Goal: Task Accomplishment & Management: Complete application form

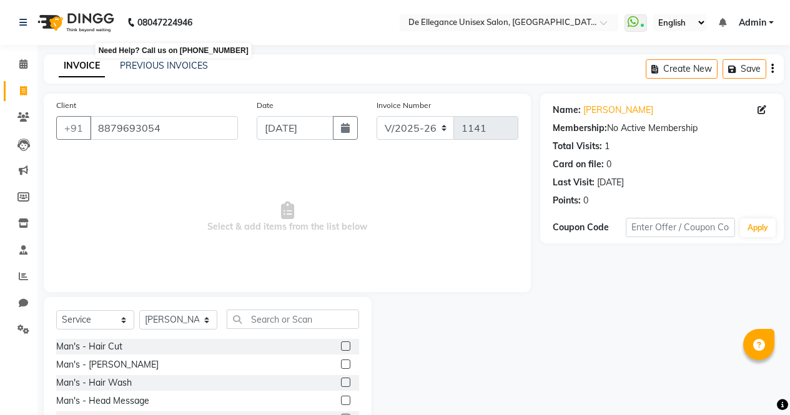
select select "7945"
select select "service"
select select "71492"
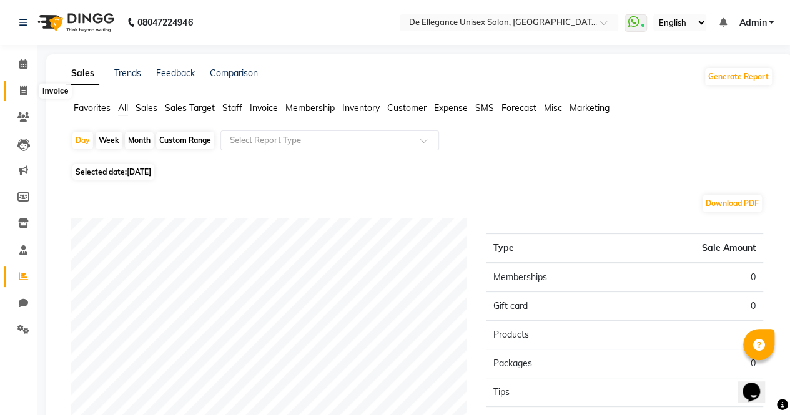
click at [20, 89] on icon at bounding box center [23, 90] width 7 height 9
select select "7945"
select select "service"
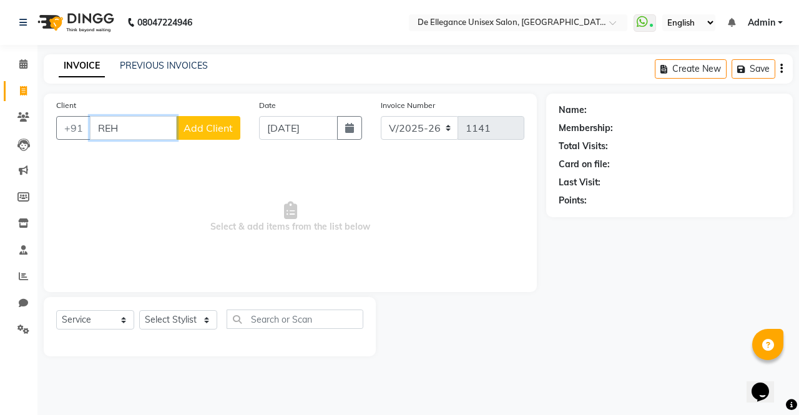
click at [152, 128] on input "REH" at bounding box center [133, 128] width 87 height 24
type input "R"
type input "RE"
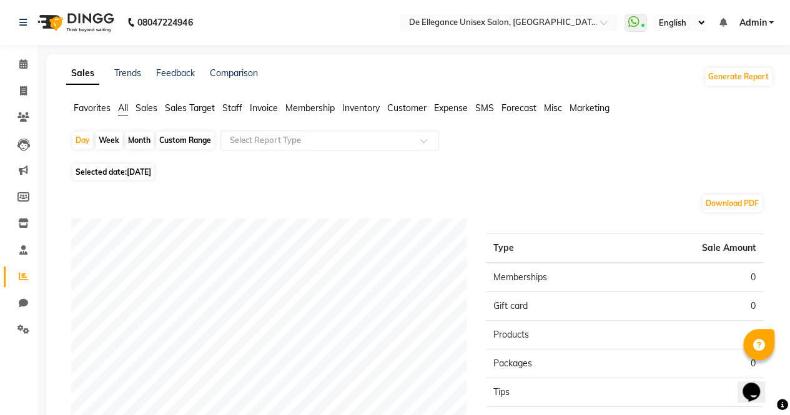
select select "7945"
select select "service"
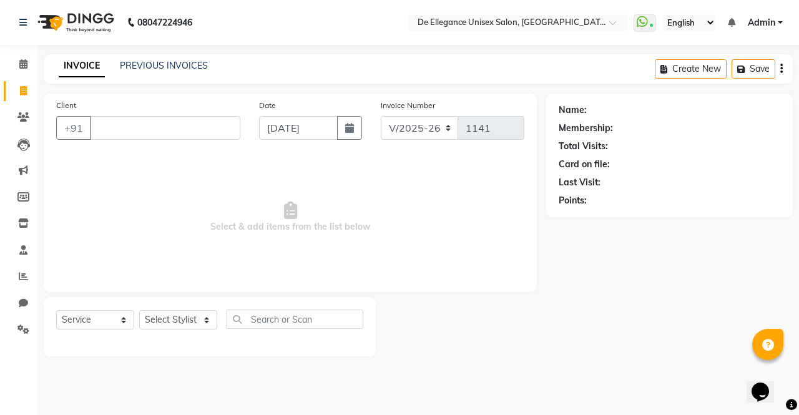
click at [141, 129] on input "Client" at bounding box center [165, 128] width 150 height 24
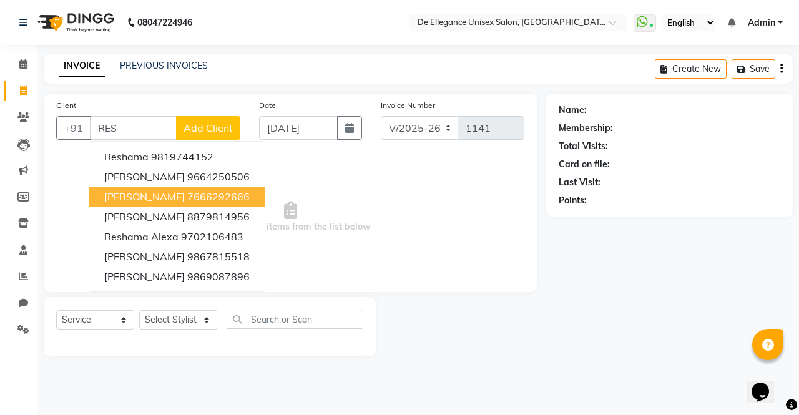
click at [146, 195] on span "[PERSON_NAME]" at bounding box center [144, 196] width 81 height 12
type input "7666292666"
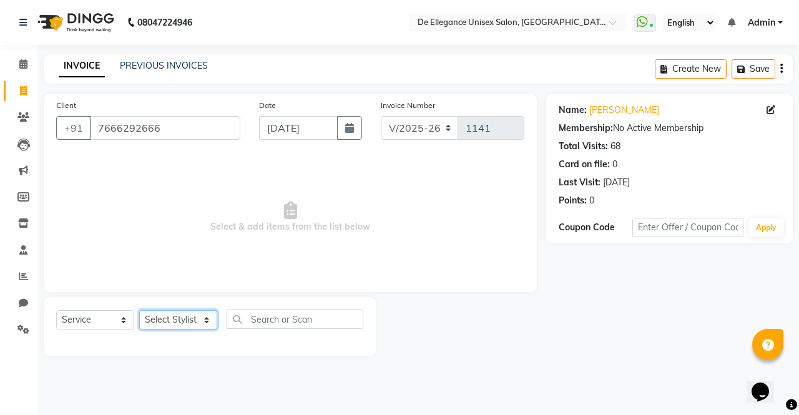
click at [185, 323] on select "Select Stylist [PERSON_NAME] [PERSON_NAME] [PERSON_NAME] [PERSON_NAME]" at bounding box center [178, 319] width 78 height 19
select select "71575"
click at [139, 310] on select "Select Stylist [PERSON_NAME] [PERSON_NAME] [PERSON_NAME] [PERSON_NAME]" at bounding box center [178, 319] width 78 height 19
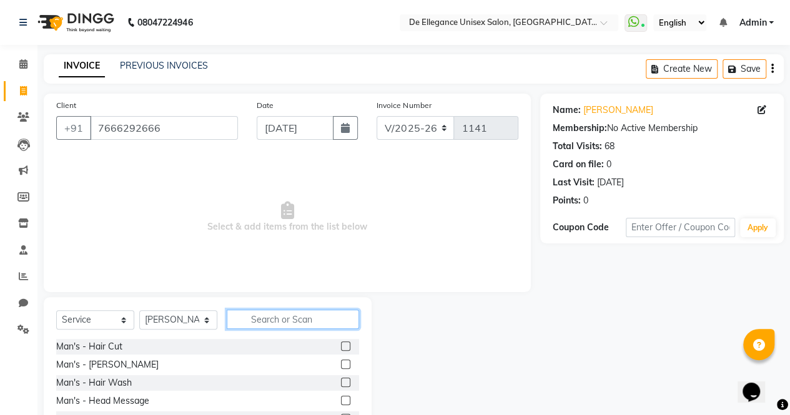
click at [277, 327] on input "text" at bounding box center [293, 319] width 132 height 19
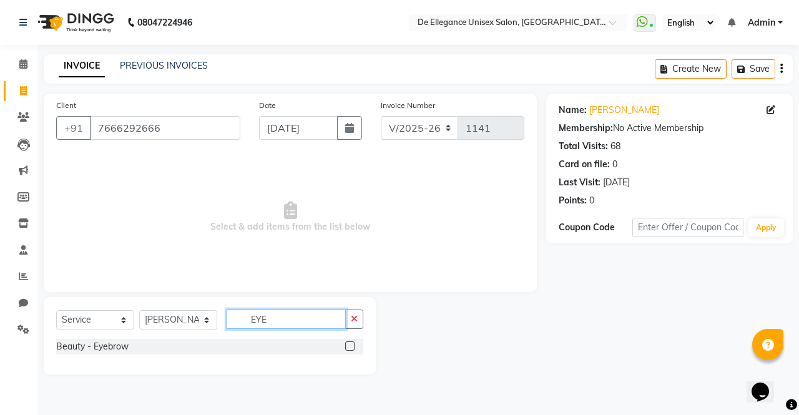
type input "EYE"
click at [353, 346] on label at bounding box center [349, 345] width 9 height 9
click at [353, 346] on input "checkbox" at bounding box center [349, 347] width 8 height 8
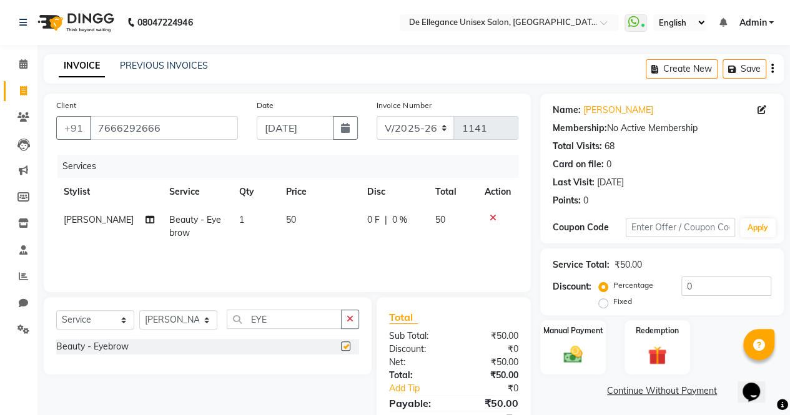
checkbox input "false"
click at [354, 313] on button "button" at bounding box center [350, 319] width 18 height 19
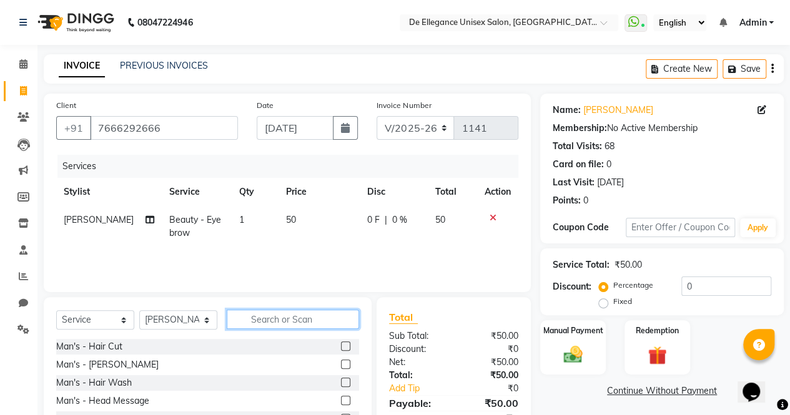
click at [280, 318] on input "text" at bounding box center [293, 319] width 132 height 19
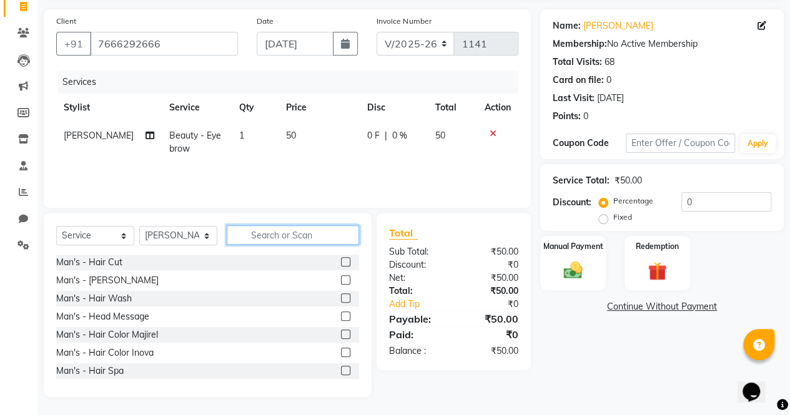
click at [267, 240] on input "text" at bounding box center [293, 234] width 132 height 19
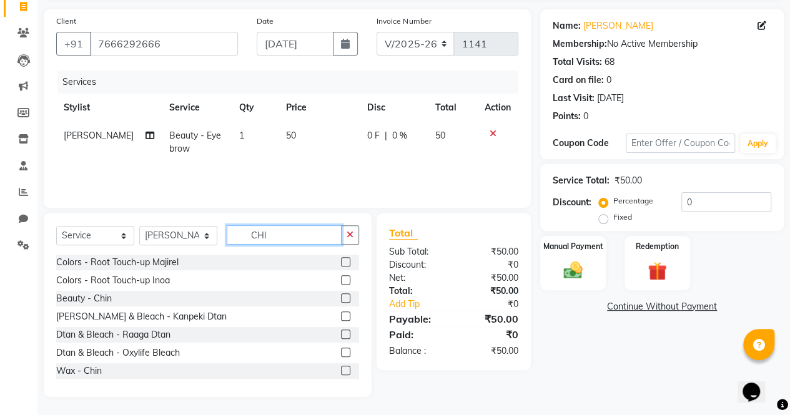
scroll to position [57, 0]
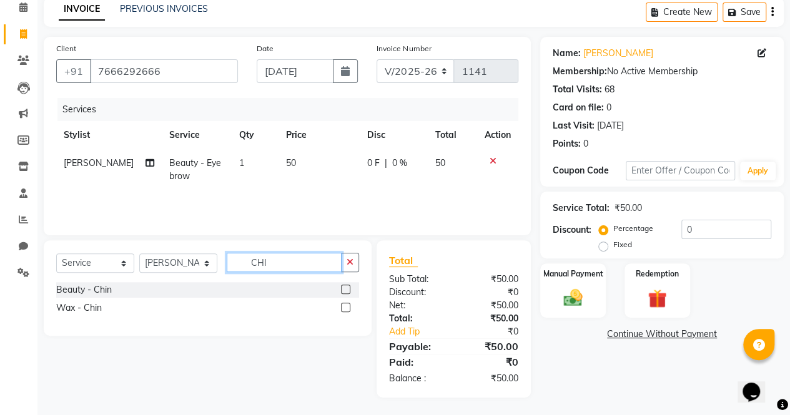
type input "CHI"
click at [348, 287] on label at bounding box center [345, 289] width 9 height 9
click at [348, 287] on input "checkbox" at bounding box center [345, 290] width 8 height 8
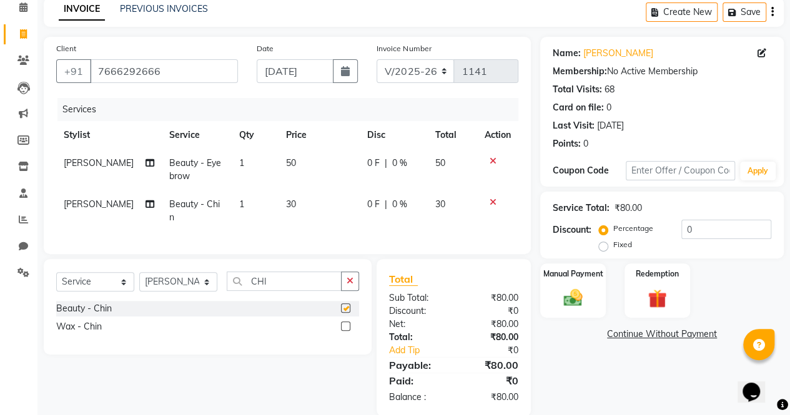
checkbox input "false"
click at [306, 291] on input "CHI" at bounding box center [284, 281] width 115 height 19
type input "C"
type input "UPP"
click at [342, 313] on label at bounding box center [345, 307] width 9 height 9
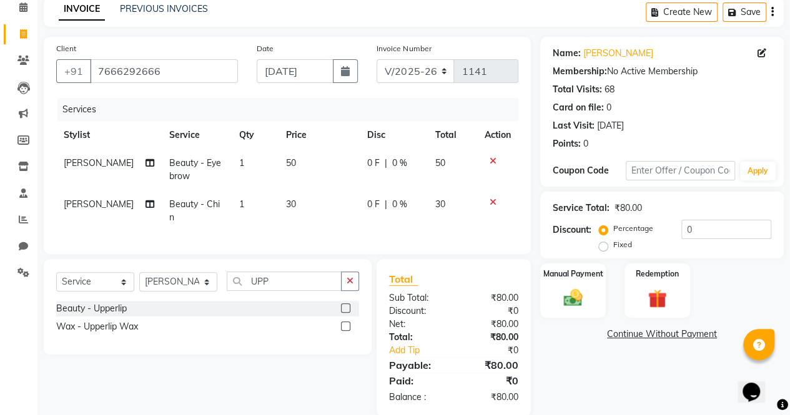
click at [342, 313] on input "checkbox" at bounding box center [345, 309] width 8 height 8
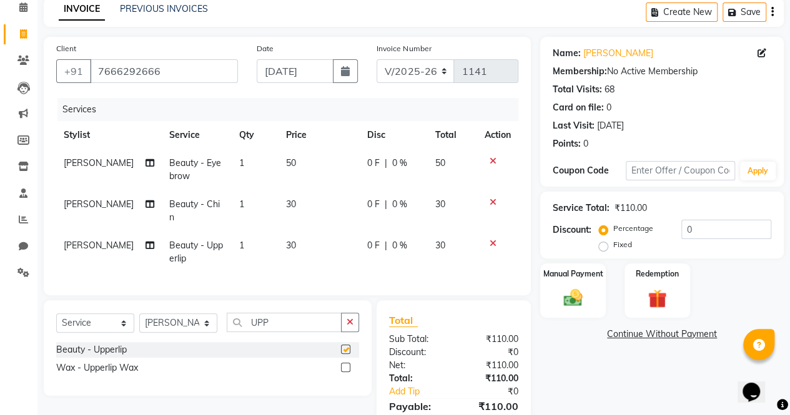
checkbox input "false"
click at [353, 327] on icon "button" at bounding box center [349, 322] width 7 height 9
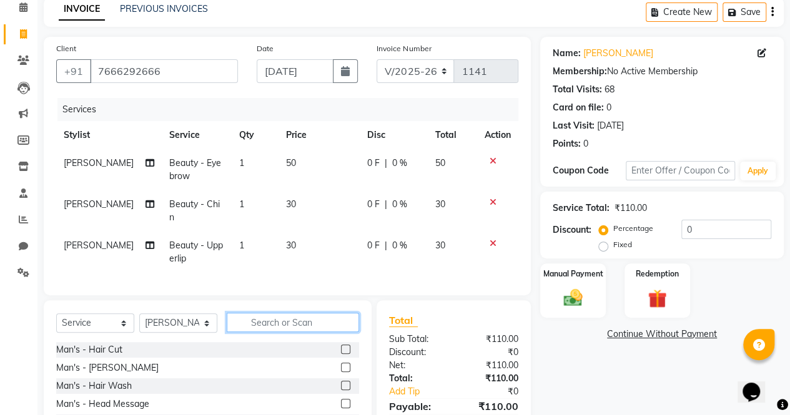
click at [302, 332] on input "text" at bounding box center [293, 322] width 132 height 19
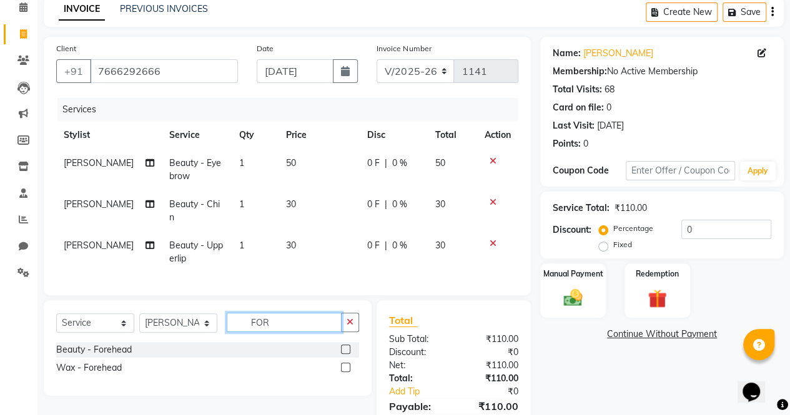
type input "FOR"
click at [346, 354] on label at bounding box center [345, 349] width 9 height 9
click at [346, 354] on input "checkbox" at bounding box center [345, 350] width 8 height 8
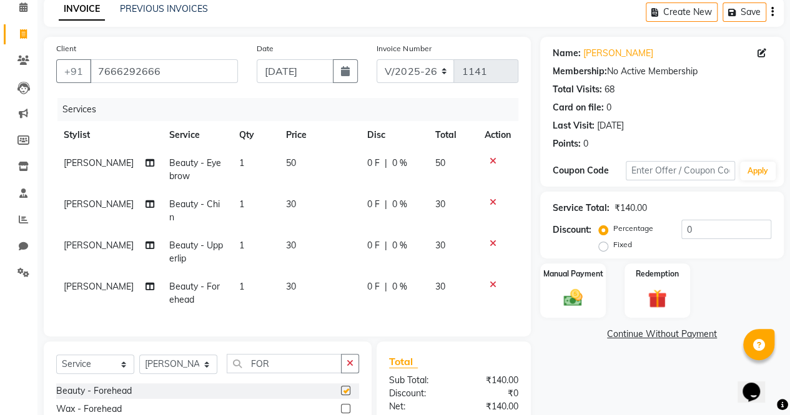
checkbox input "false"
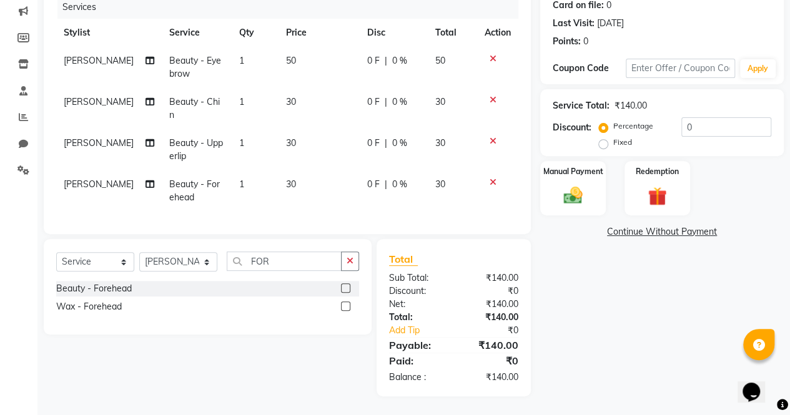
scroll to position [164, 0]
click at [298, 174] on td "30" at bounding box center [318, 190] width 81 height 41
select select "71575"
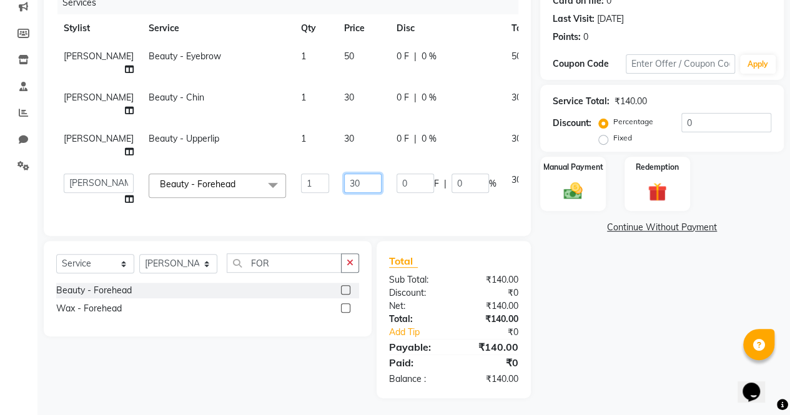
click at [346, 193] on input "30" at bounding box center [362, 183] width 37 height 19
type input "3"
type input "40"
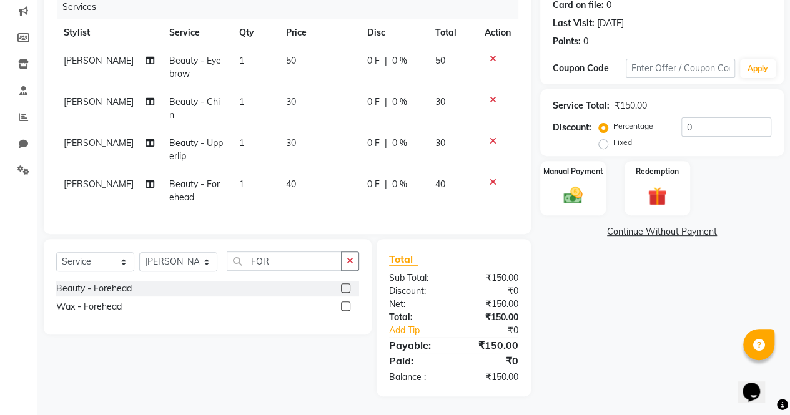
click at [351, 243] on div "Client [PHONE_NUMBER] Date [DATE] Invoice Number V/2025 V/[PHONE_NUMBER] Servic…" at bounding box center [287, 165] width 506 height 462
click at [569, 185] on img at bounding box center [572, 196] width 31 height 22
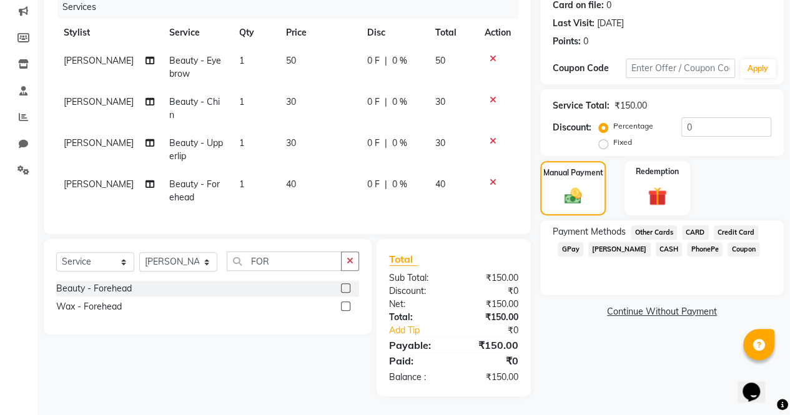
click at [571, 243] on span "GPay" at bounding box center [570, 249] width 26 height 14
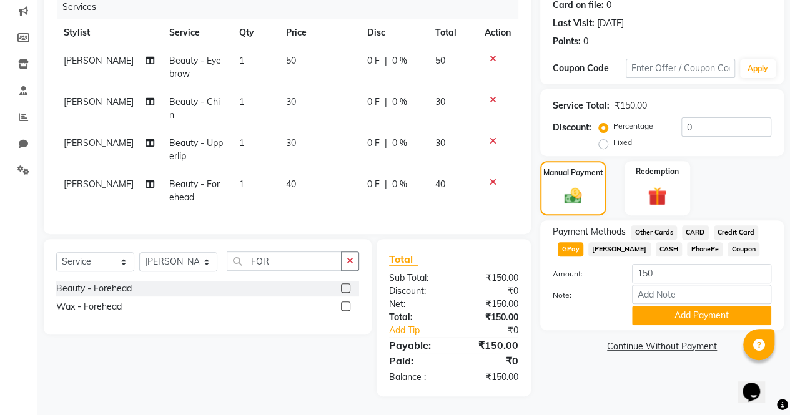
click at [663, 309] on button "Add Payment" at bounding box center [701, 315] width 139 height 19
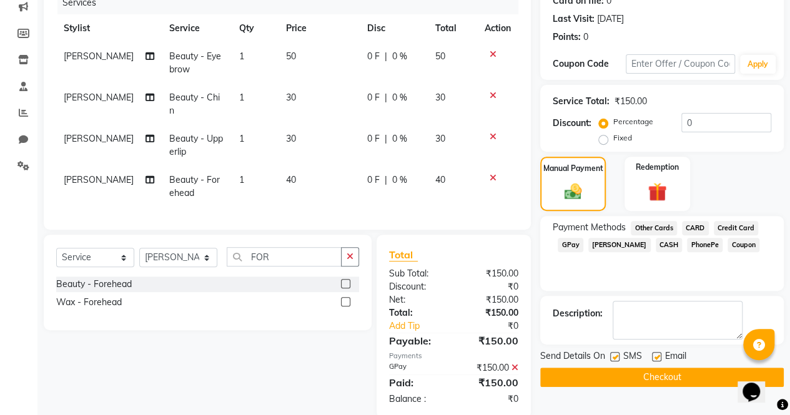
scroll to position [194, 0]
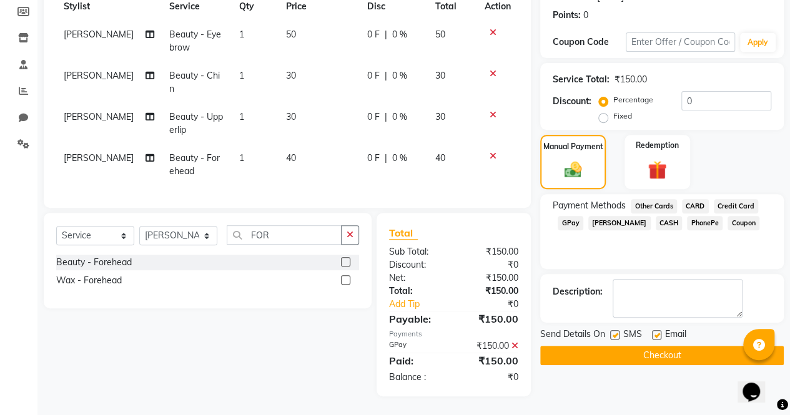
click at [611, 330] on label at bounding box center [614, 334] width 9 height 9
click at [611, 331] on input "checkbox" at bounding box center [614, 335] width 8 height 8
checkbox input "false"
click at [659, 330] on label at bounding box center [656, 334] width 9 height 9
click at [659, 331] on input "checkbox" at bounding box center [656, 335] width 8 height 8
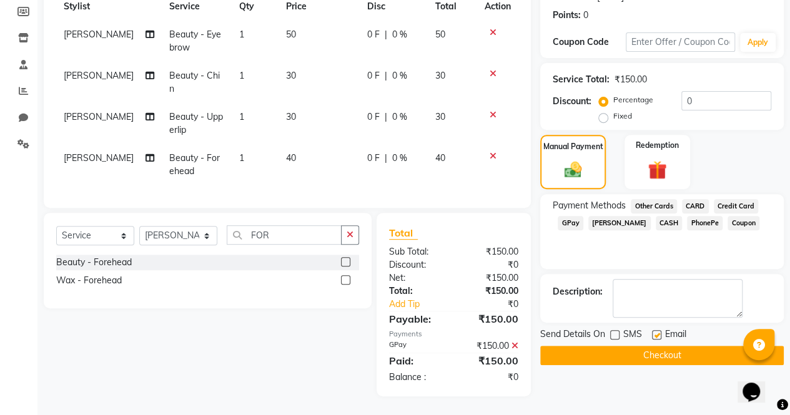
checkbox input "false"
click at [647, 346] on button "Checkout" at bounding box center [661, 355] width 243 height 19
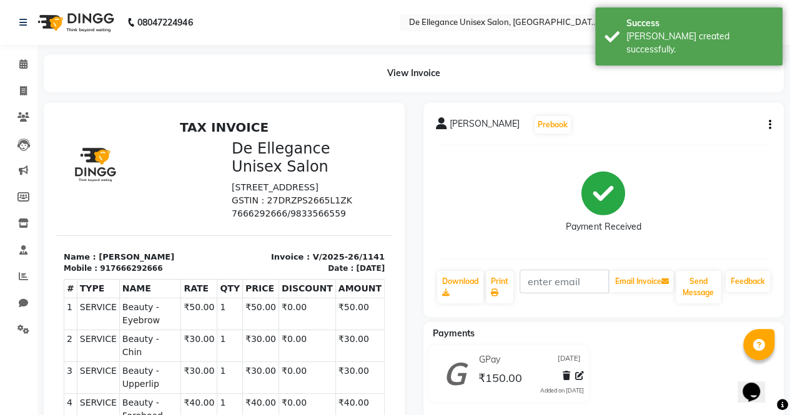
select select "7945"
select select "service"
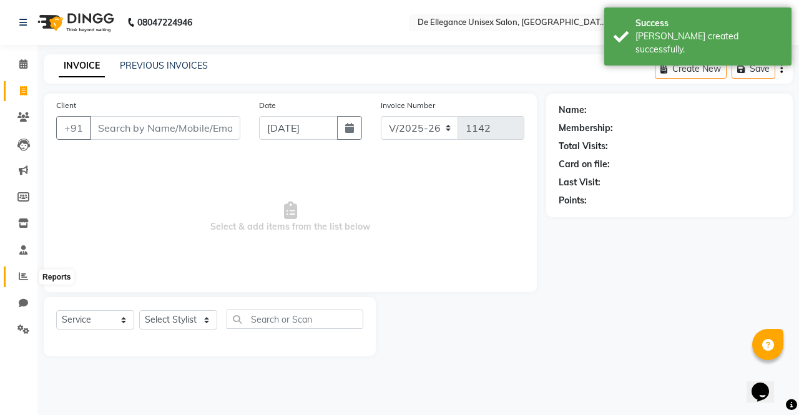
click at [26, 276] on icon at bounding box center [23, 276] width 9 height 9
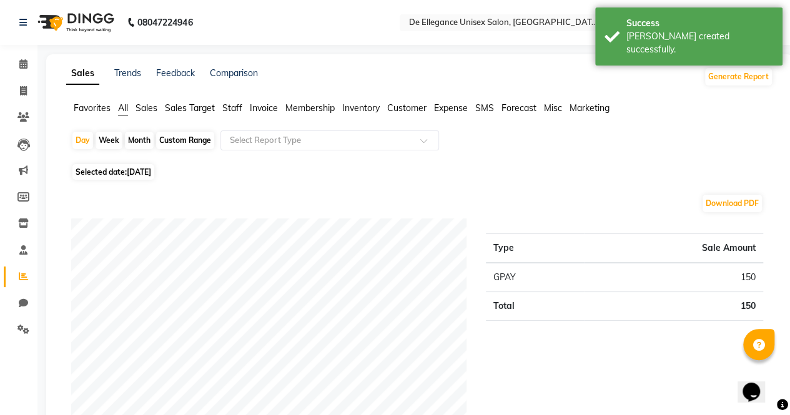
click at [142, 137] on div "Month" at bounding box center [139, 140] width 29 height 17
select select "9"
select select "2025"
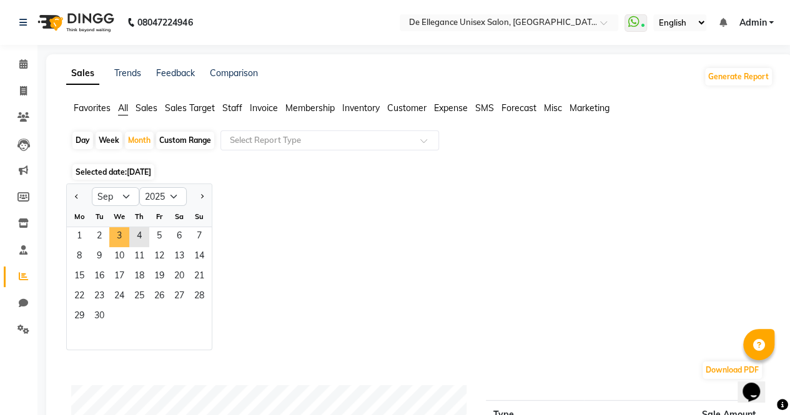
click at [119, 236] on span "3" at bounding box center [119, 237] width 20 height 20
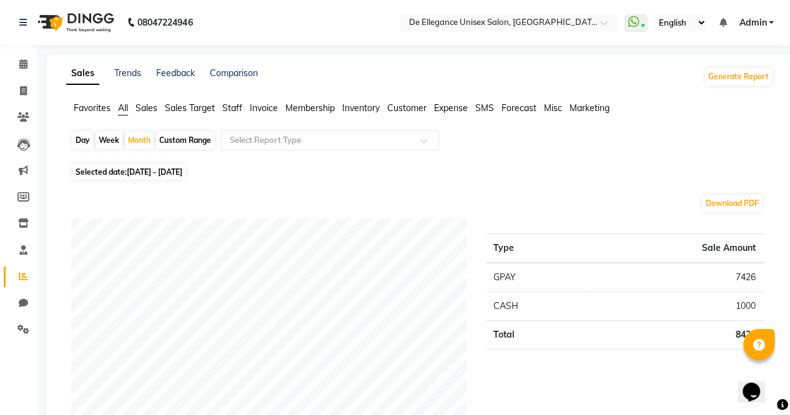
select select "7945"
select select "service"
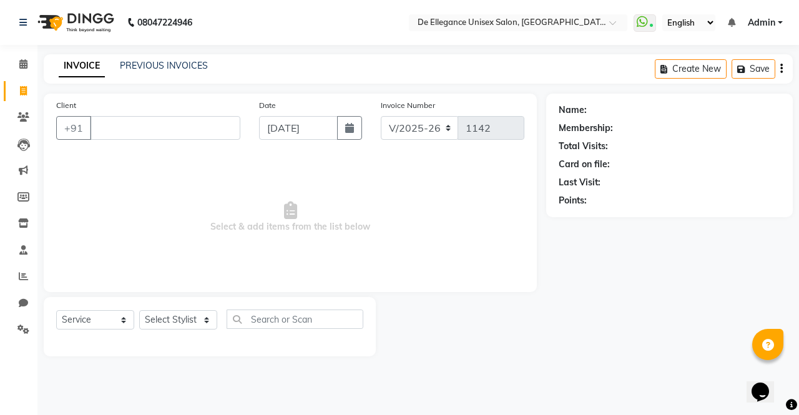
click at [160, 134] on input "Client" at bounding box center [165, 128] width 150 height 24
